Goal: Obtain resource: Download file/media

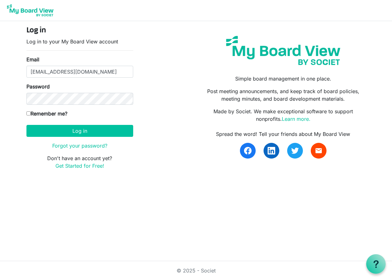
type input "kmknight1@outlook.com"
click at [80, 131] on button "Log in" at bounding box center [79, 131] width 107 height 12
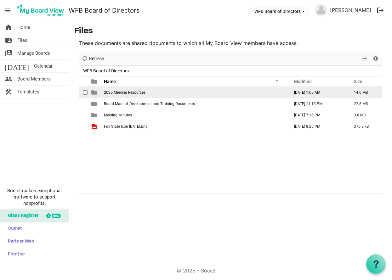
click at [130, 95] on td "2025 Meeting Resources" at bounding box center [194, 92] width 185 height 11
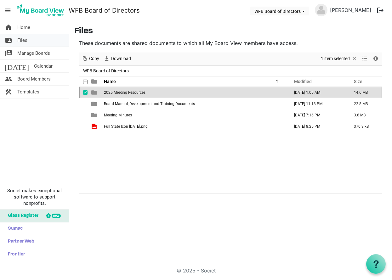
click at [27, 43] on span "Files" at bounding box center [22, 40] width 10 height 13
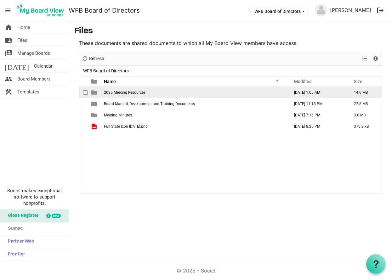
click at [121, 92] on span "2025 Meeting Resources" at bounding box center [125, 92] width 42 height 4
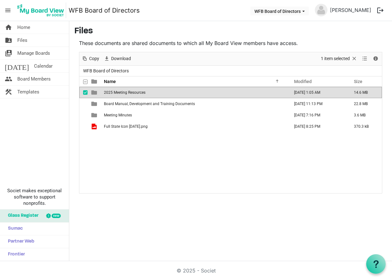
click at [121, 92] on span "2025 Meeting Resources" at bounding box center [125, 92] width 42 height 4
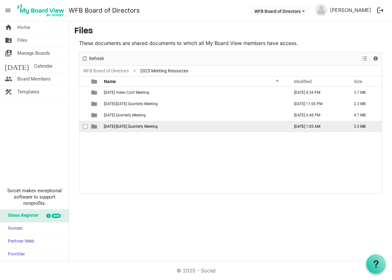
click at [118, 123] on td "September 18-19 Quarterly Meeting" at bounding box center [194, 126] width 185 height 11
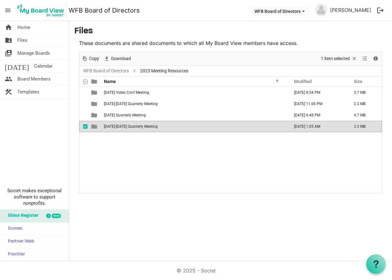
click at [125, 126] on span "[DATE]-[DATE] Quarterly Meeting" at bounding box center [131, 126] width 54 height 4
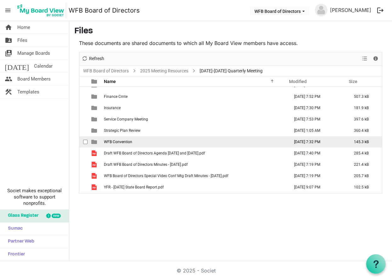
click at [149, 140] on td "WFB Convention" at bounding box center [194, 141] width 185 height 11
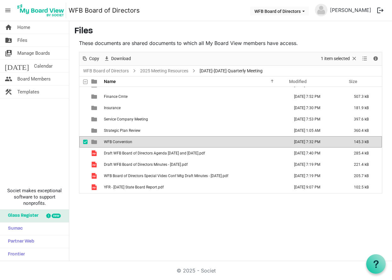
click at [127, 140] on span "WFB Convention" at bounding box center [118, 142] width 28 height 4
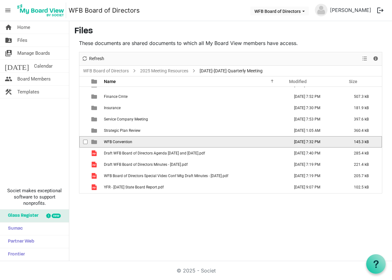
click at [127, 140] on span "WFB Convention" at bounding box center [118, 142] width 28 height 4
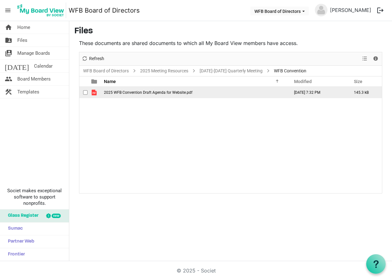
click at [147, 91] on span "2025 WFB Convention Draft Agenda for Website.pdf" at bounding box center [148, 92] width 88 height 4
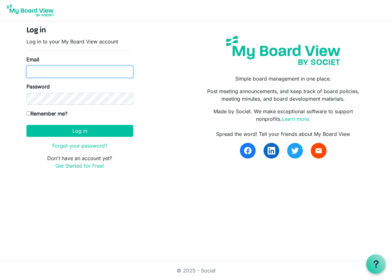
type input "kmknight1@outlook.com"
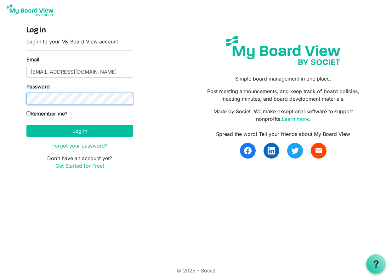
click at [80, 131] on button "Log in" at bounding box center [79, 131] width 107 height 12
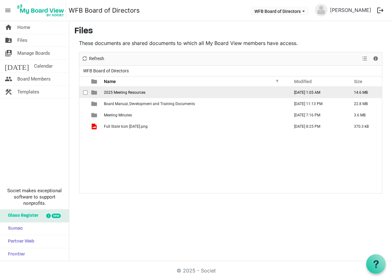
click at [120, 91] on span "2025 Meeting Resources" at bounding box center [125, 92] width 42 height 4
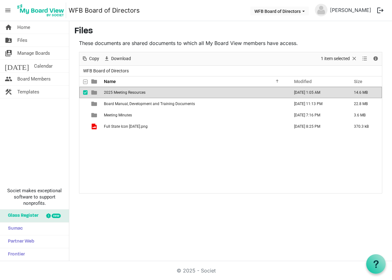
click at [120, 93] on span "2025 Meeting Resources" at bounding box center [125, 92] width 42 height 4
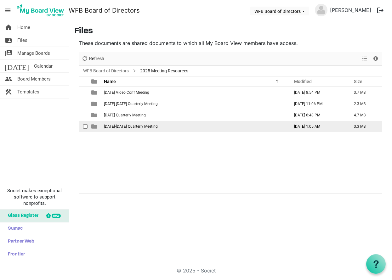
click at [119, 125] on span "[DATE]-[DATE] Quarterly Meeting" at bounding box center [131, 126] width 54 height 4
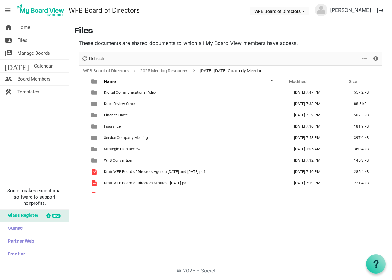
click at [114, 103] on span "Dues Review Cmte" at bounding box center [119, 104] width 31 height 4
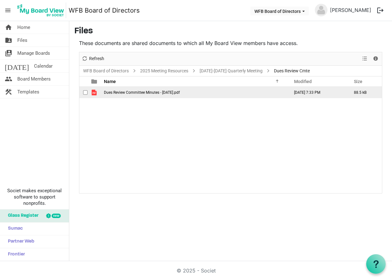
click at [117, 93] on span "Dues Review Committee Minutes - 8-11-2025.pdf" at bounding box center [142, 92] width 76 height 4
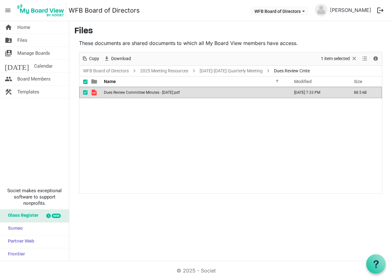
click at [129, 92] on span "Dues Review Committee Minutes - 8-11-2025.pdf" at bounding box center [142, 92] width 76 height 4
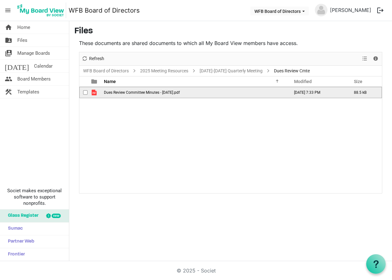
click at [129, 92] on span "Dues Review Committee Minutes - 8-11-2025.pdf" at bounding box center [142, 92] width 76 height 4
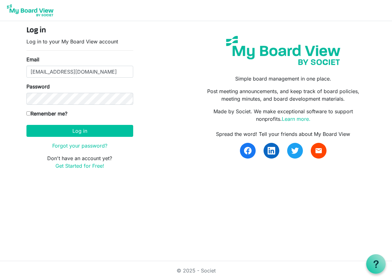
click at [80, 131] on button "Log in" at bounding box center [79, 131] width 107 height 12
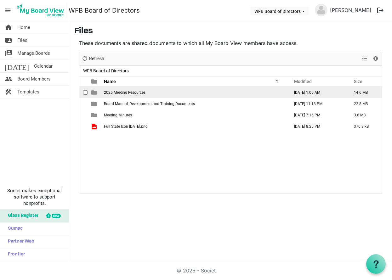
click at [119, 93] on span "2025 Meeting Resources" at bounding box center [125, 92] width 42 height 4
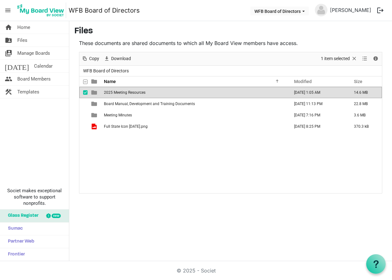
click at [123, 93] on span "2025 Meeting Resources" at bounding box center [125, 92] width 42 height 4
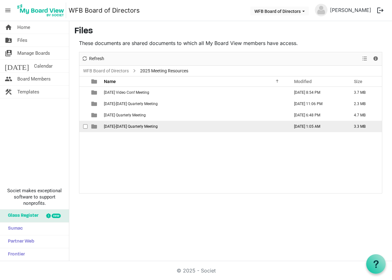
click at [129, 130] on td "[DATE]-[DATE] Quarterly Meeting" at bounding box center [194, 126] width 185 height 11
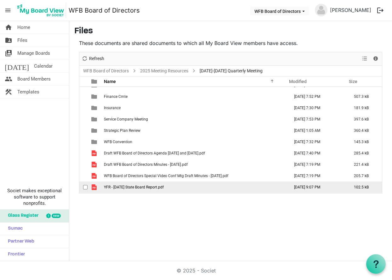
click at [133, 187] on span "YFR - [DATE] State Board Report.pdf" at bounding box center [134, 187] width 60 height 4
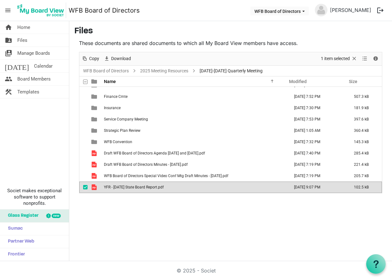
click at [127, 188] on span "YFR - [DATE] State Board Report.pdf" at bounding box center [134, 187] width 60 height 4
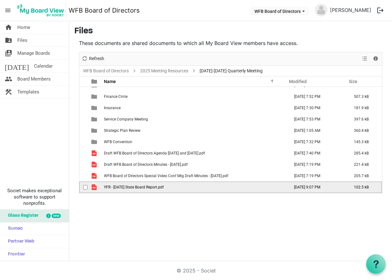
click at [127, 188] on span "YFR - [DATE] State Board Report.pdf" at bounding box center [134, 187] width 60 height 4
